Goal: Navigation & Orientation: Find specific page/section

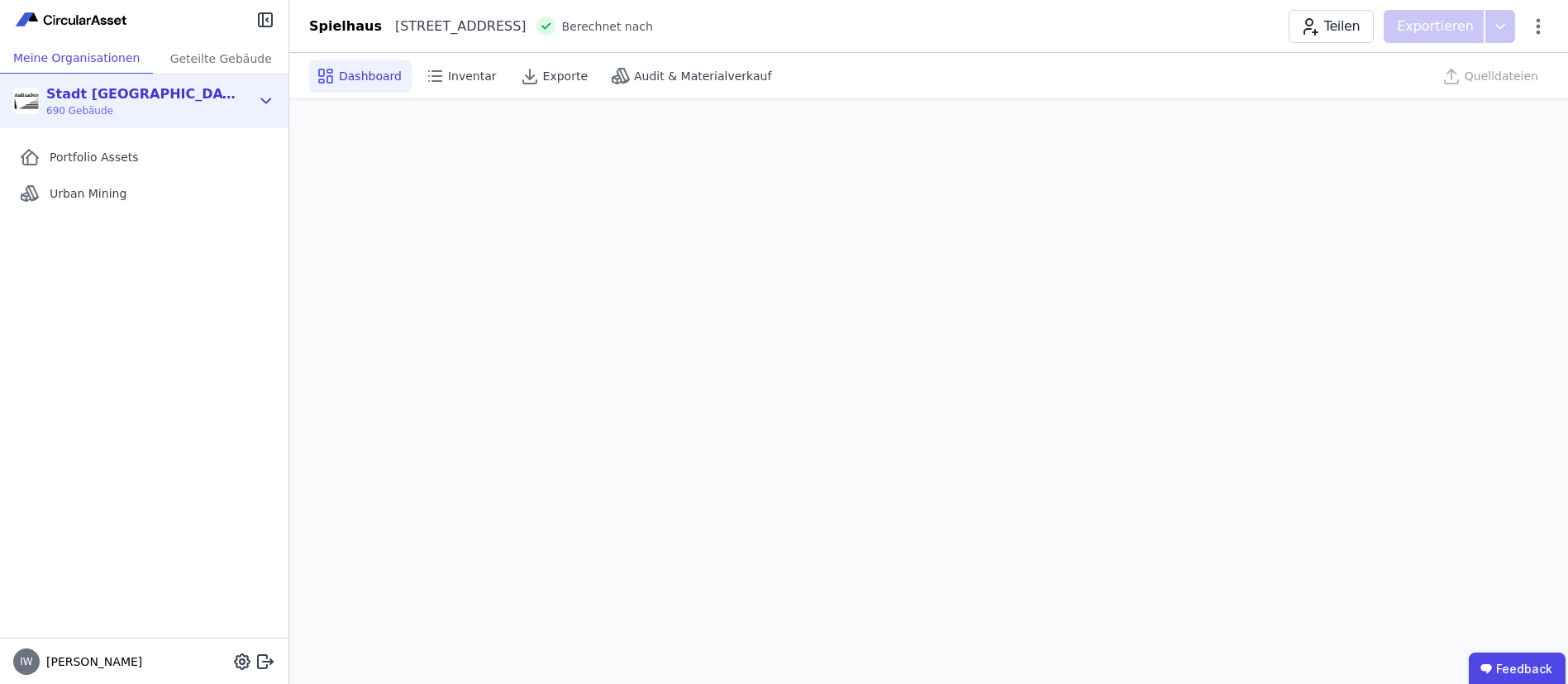
click at [260, 94] on icon at bounding box center [266, 101] width 18 height 20
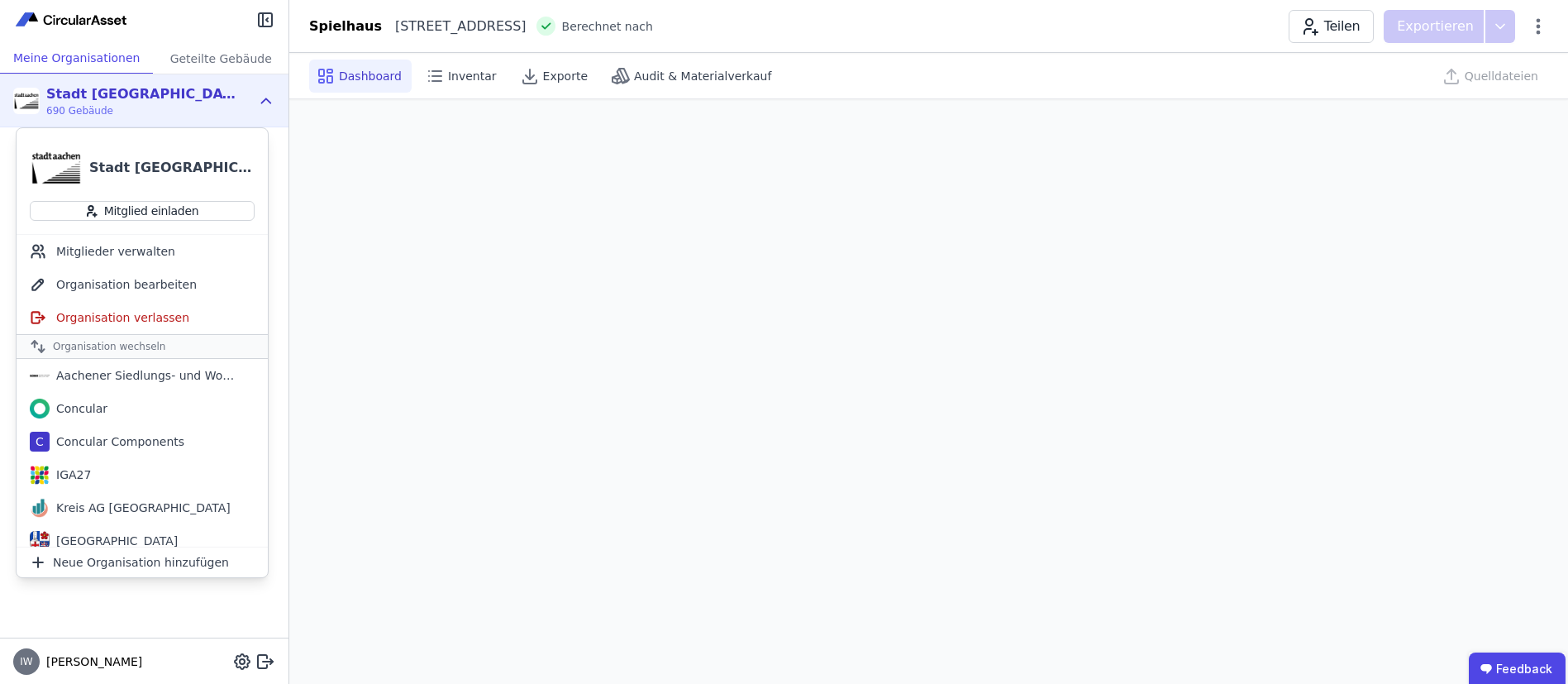
click at [137, 164] on div "Stadt [GEOGRAPHIC_DATA] Gebäudemanagement" at bounding box center [171, 168] width 165 height 20
click at [148, 163] on div "Stadt [GEOGRAPHIC_DATA] Gebäudemanagement" at bounding box center [171, 168] width 165 height 20
click at [61, 164] on img at bounding box center [55, 167] width 53 height 53
click at [286, 101] on div "Stadt [GEOGRAPHIC_DATA] Gebäudemanagement 690 Gebäude" at bounding box center [144, 100] width 288 height 53
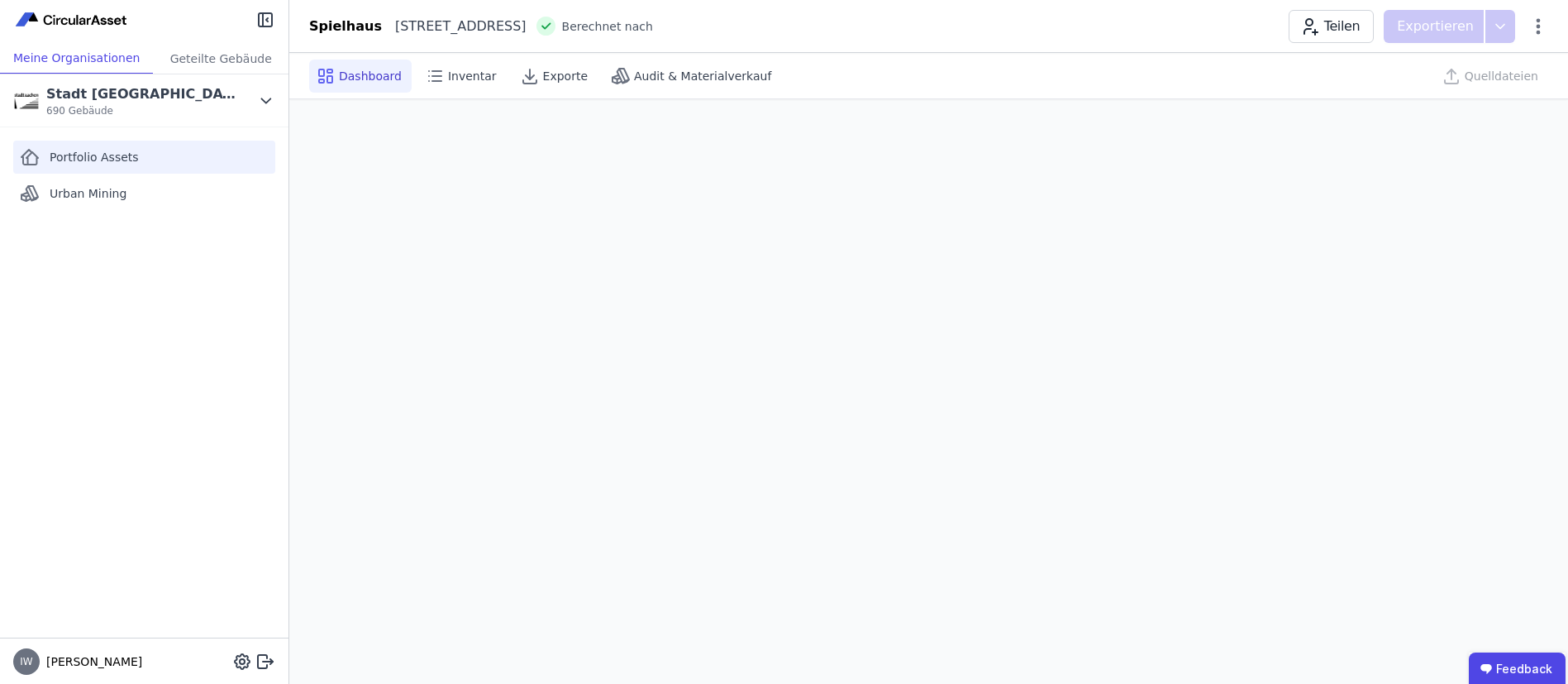
click at [135, 161] on div "Portfolio Assets" at bounding box center [145, 156] width 262 height 33
click at [456, 80] on span "Inventar" at bounding box center [472, 76] width 49 height 17
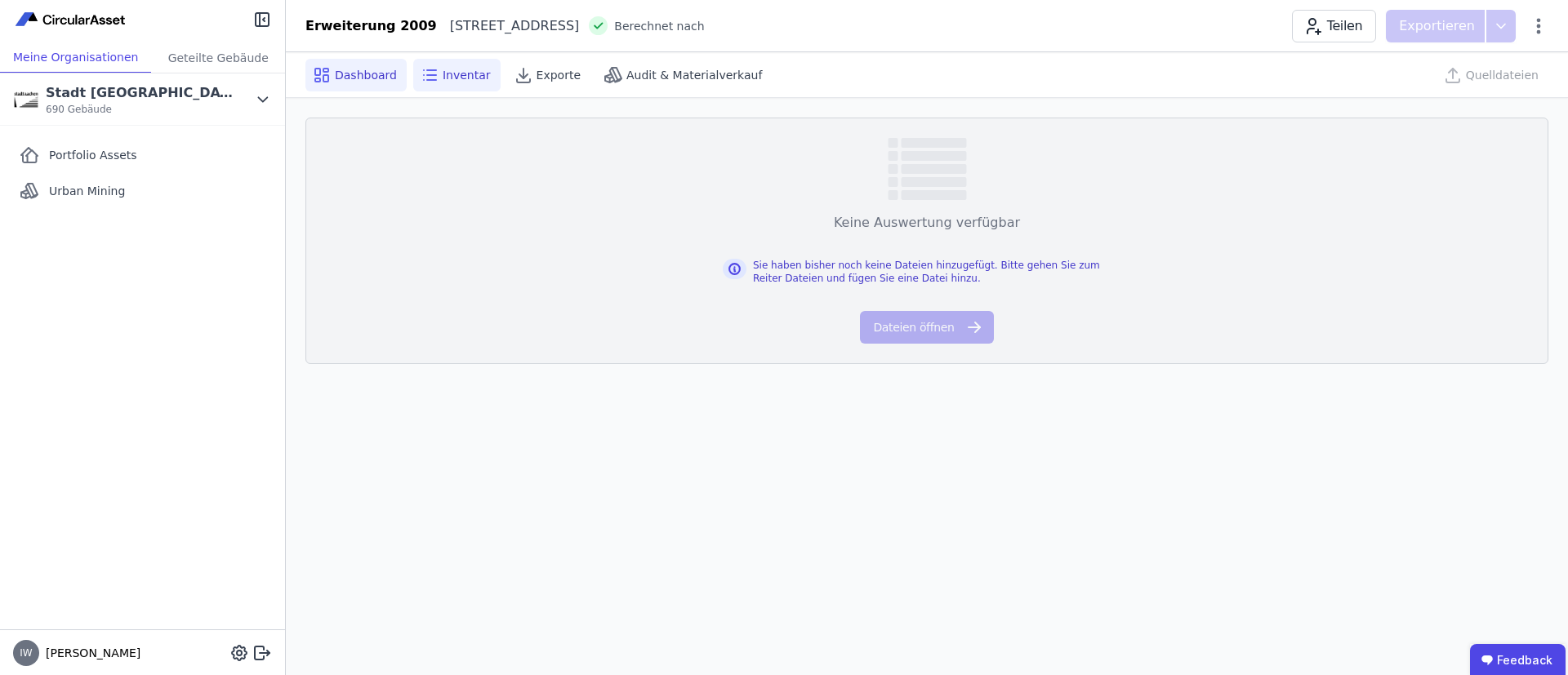
click at [346, 70] on span "Dashboard" at bounding box center [366, 75] width 62 height 17
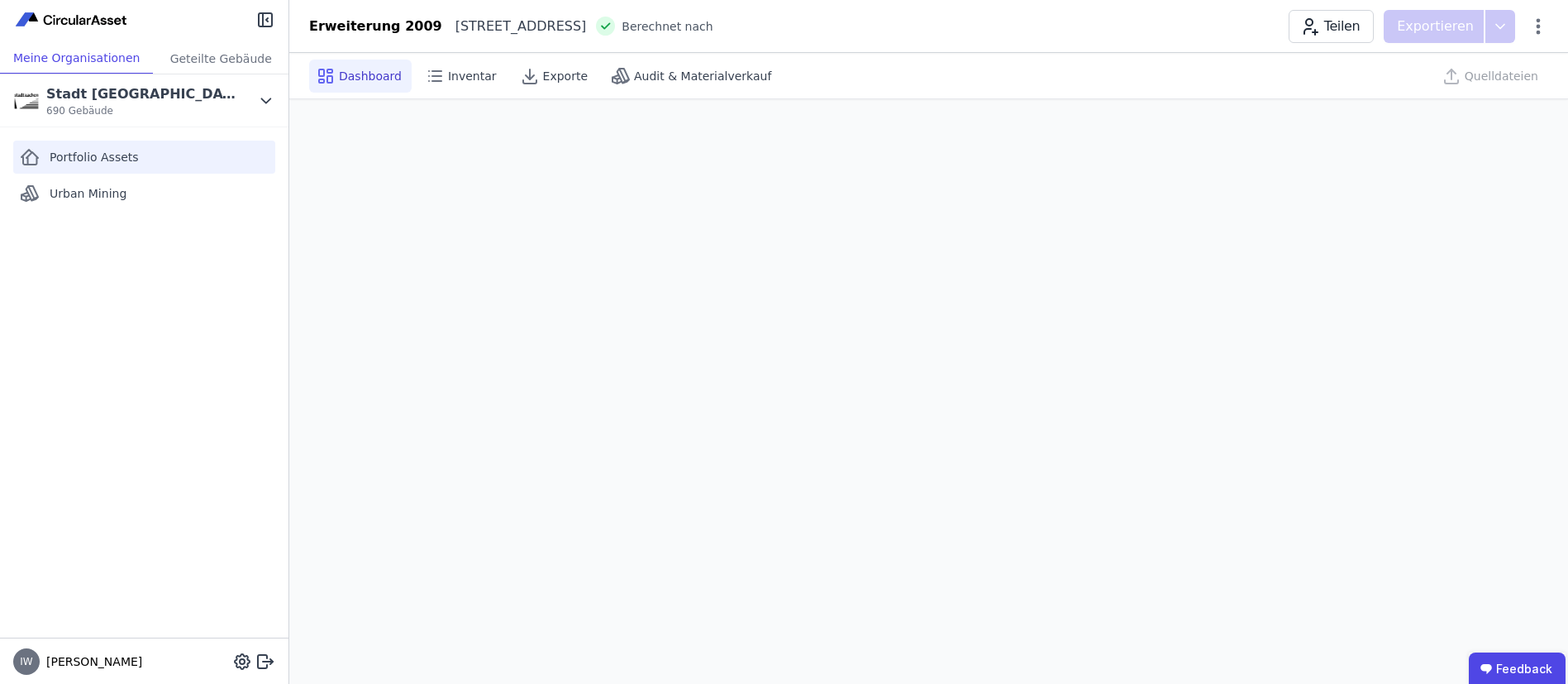
click at [143, 158] on div "Portfolio Assets" at bounding box center [145, 156] width 262 height 33
